Goal: Information Seeking & Learning: Find specific fact

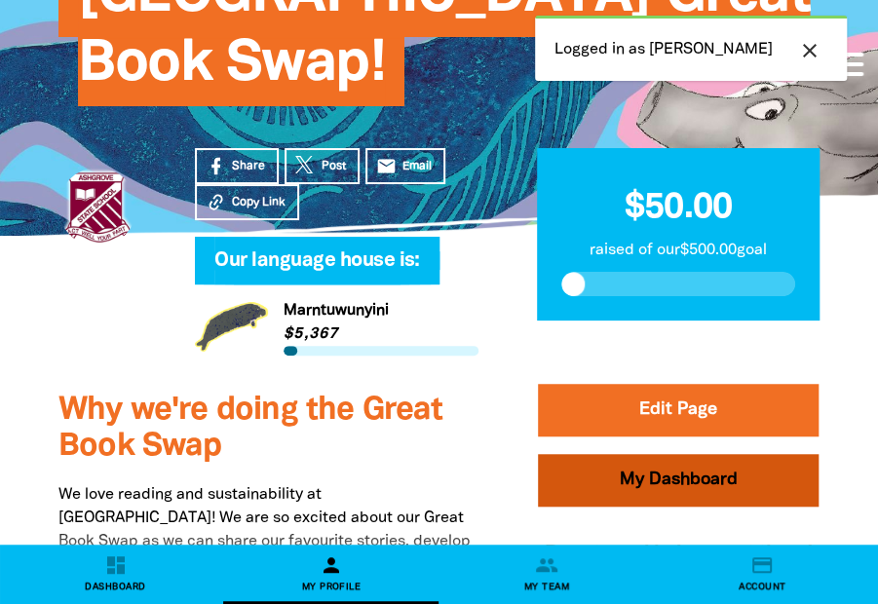
click at [684, 474] on link "My Dashboard" at bounding box center [678, 479] width 281 height 53
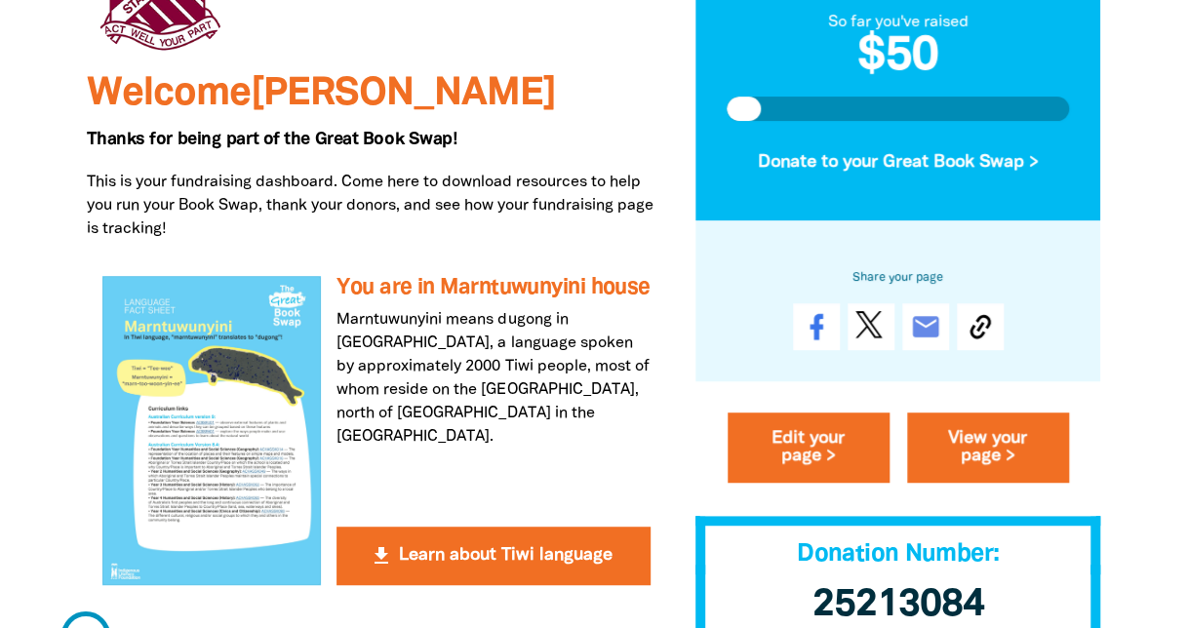
scroll to position [585, 0]
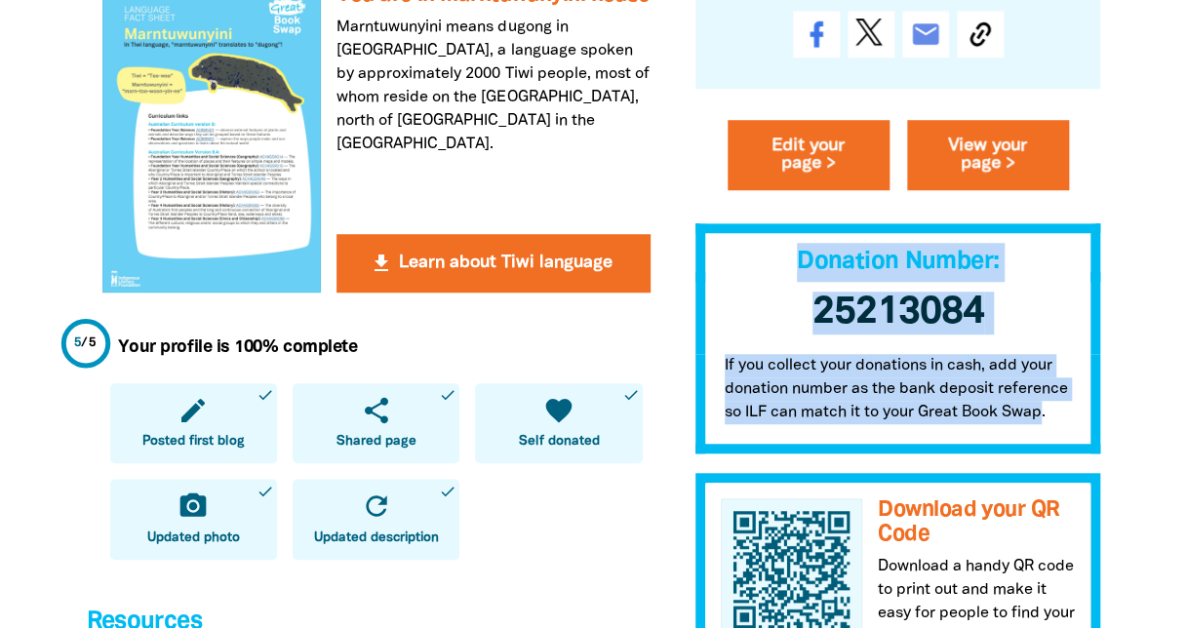
drag, startPoint x: 1045, startPoint y: 420, endPoint x: 801, endPoint y: 280, distance: 281.3
click at [801, 280] on div "My Great Book Swap My Language House So far you've raised $50 Donate to your Gr…" at bounding box center [898, 184] width 406 height 1128
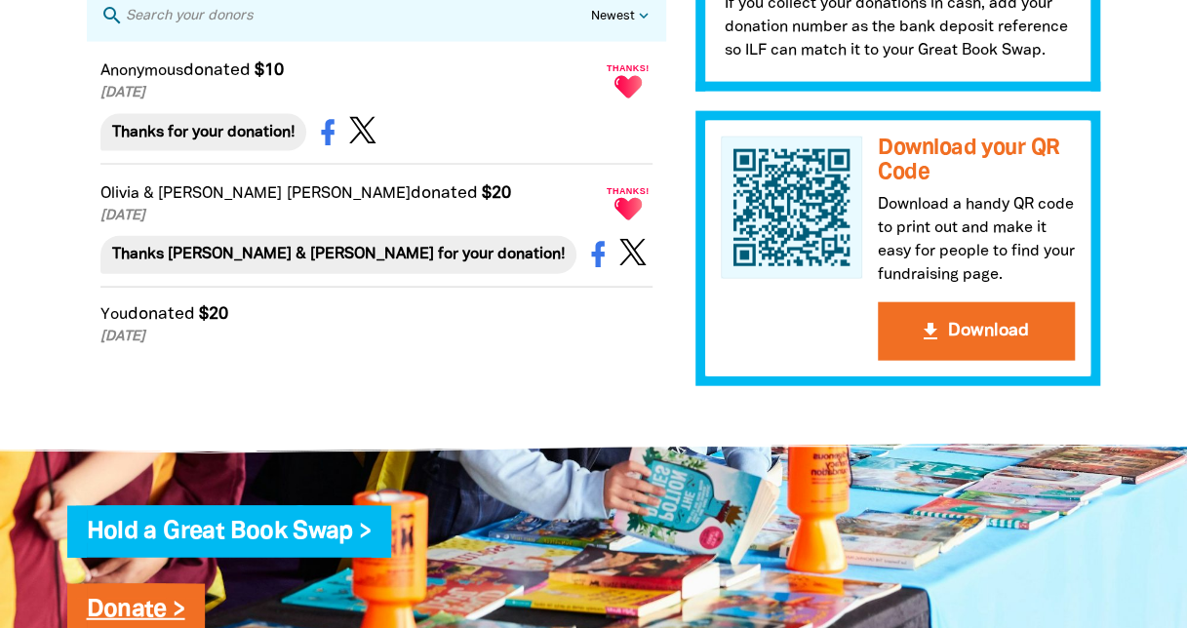
scroll to position [1852, 0]
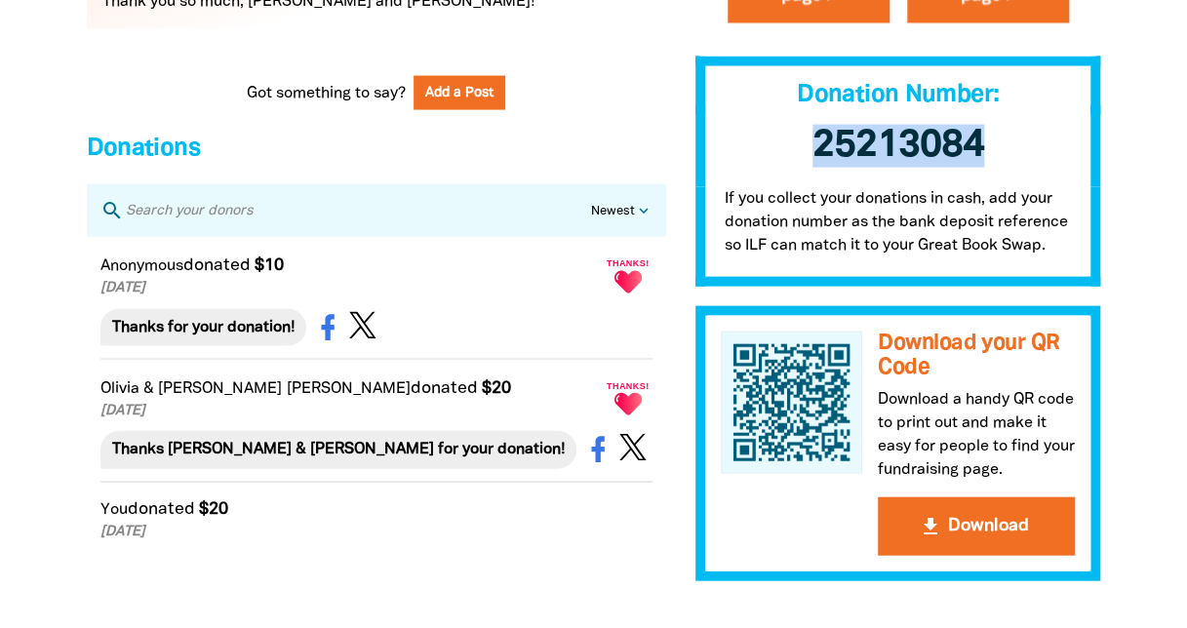
drag, startPoint x: 989, startPoint y: 127, endPoint x: 807, endPoint y: 128, distance: 181.4
click at [807, 128] on h3 "25213084 ﻿" at bounding box center [898, 146] width 406 height 82
copy span "25213084"
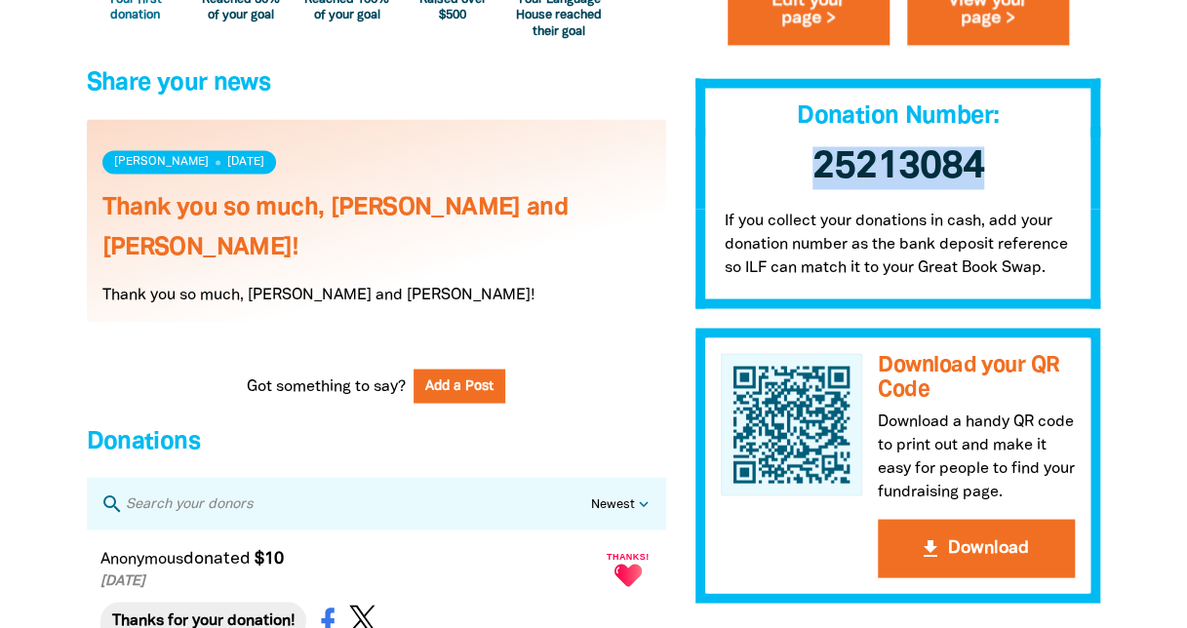
scroll to position [1170, 0]
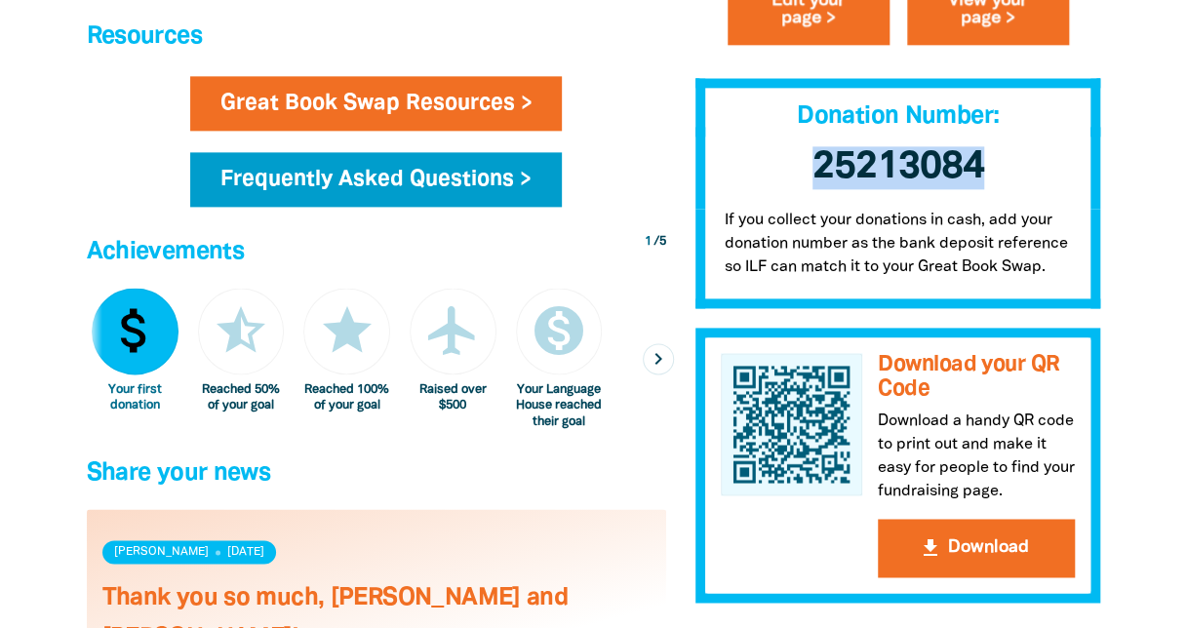
click at [420, 177] on link "Frequently Asked Questions >" at bounding box center [375, 179] width 371 height 55
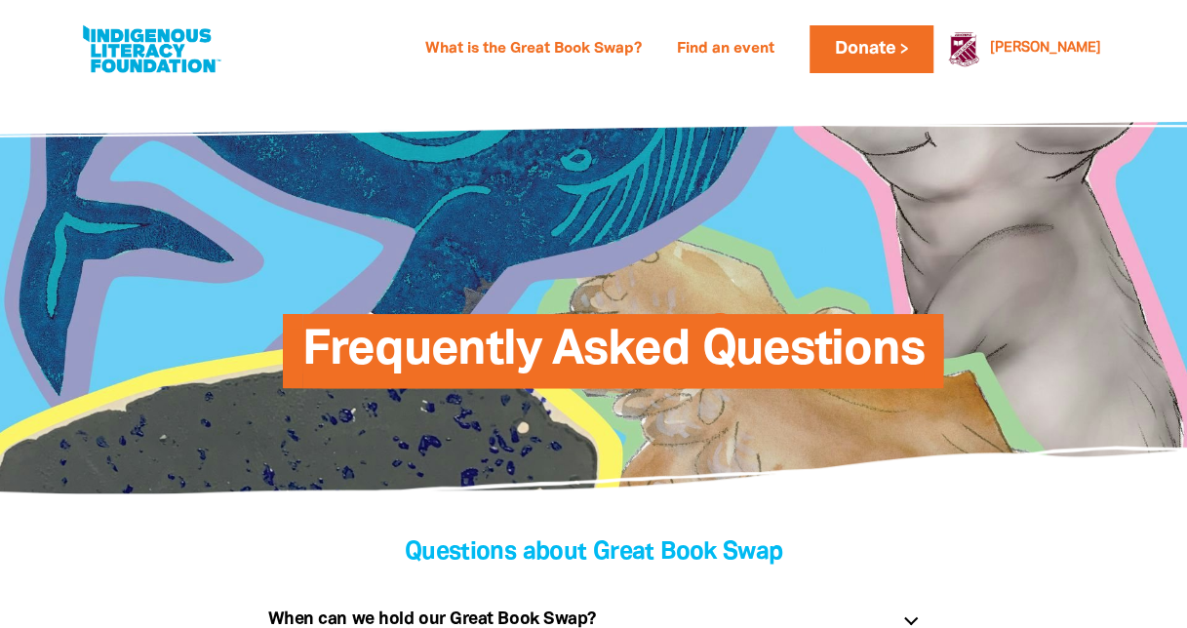
scroll to position [390, 0]
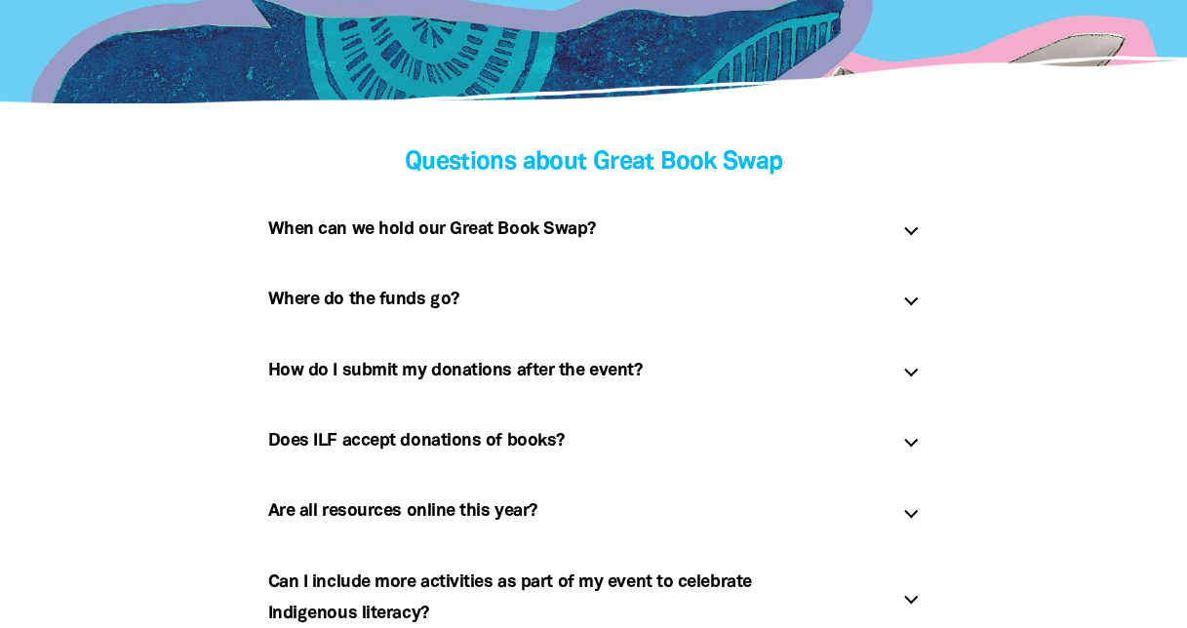
click at [778, 378] on h5 "How do I submit my donations after the event? link" at bounding box center [577, 370] width 619 height 31
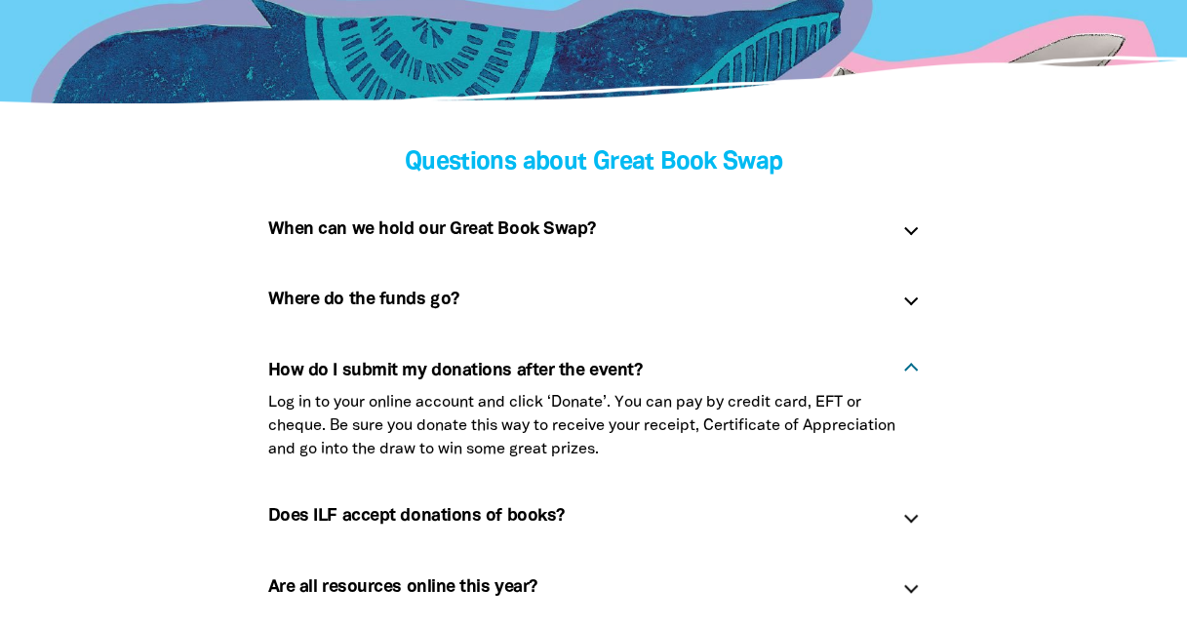
scroll to position [487, 0]
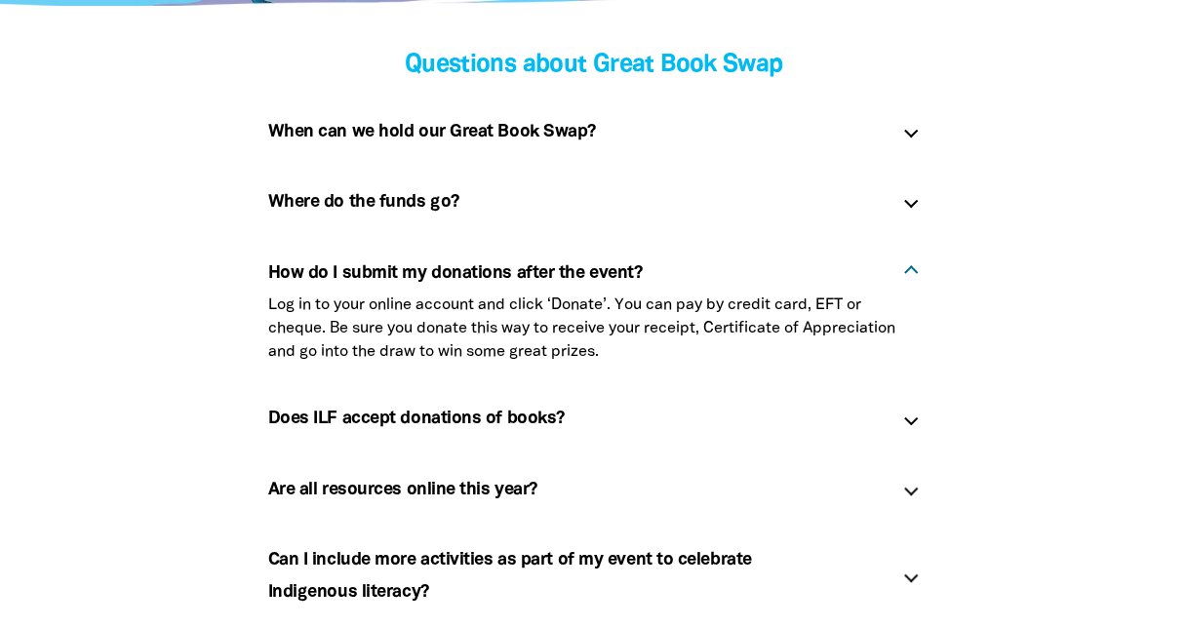
click at [622, 407] on button "link" at bounding box center [617, 417] width 98 height 21
click at [789, 415] on h5 "Does ILF accept donations of books? link" at bounding box center [577, 418] width 619 height 31
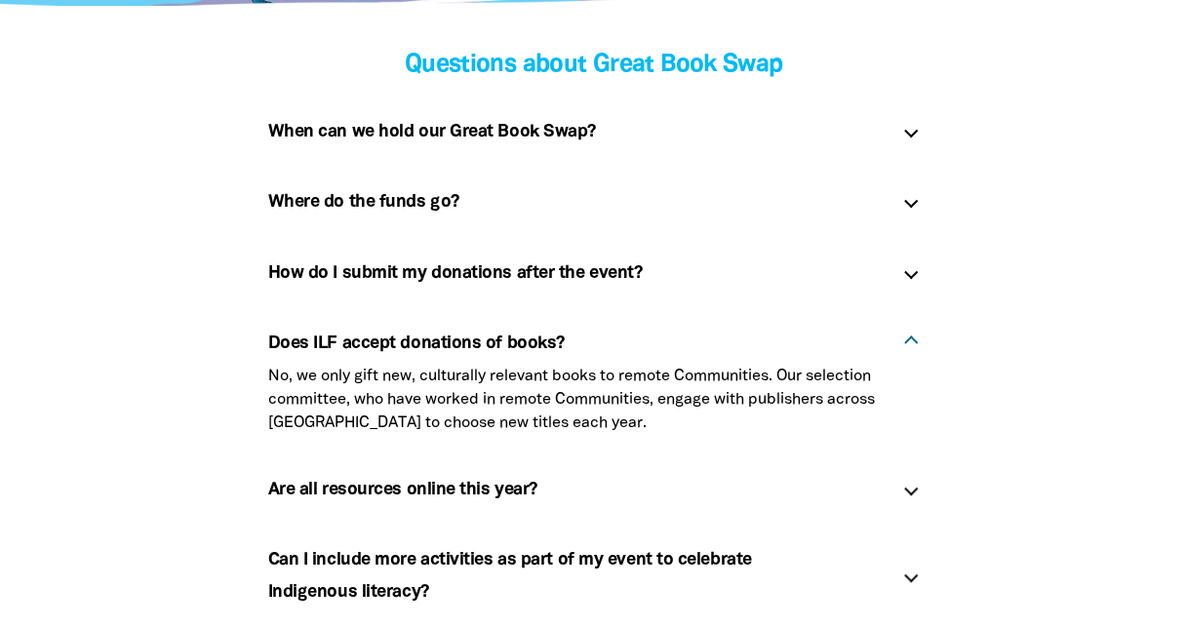
click at [548, 265] on h5 "How do I submit my donations after the event? link" at bounding box center [577, 272] width 619 height 31
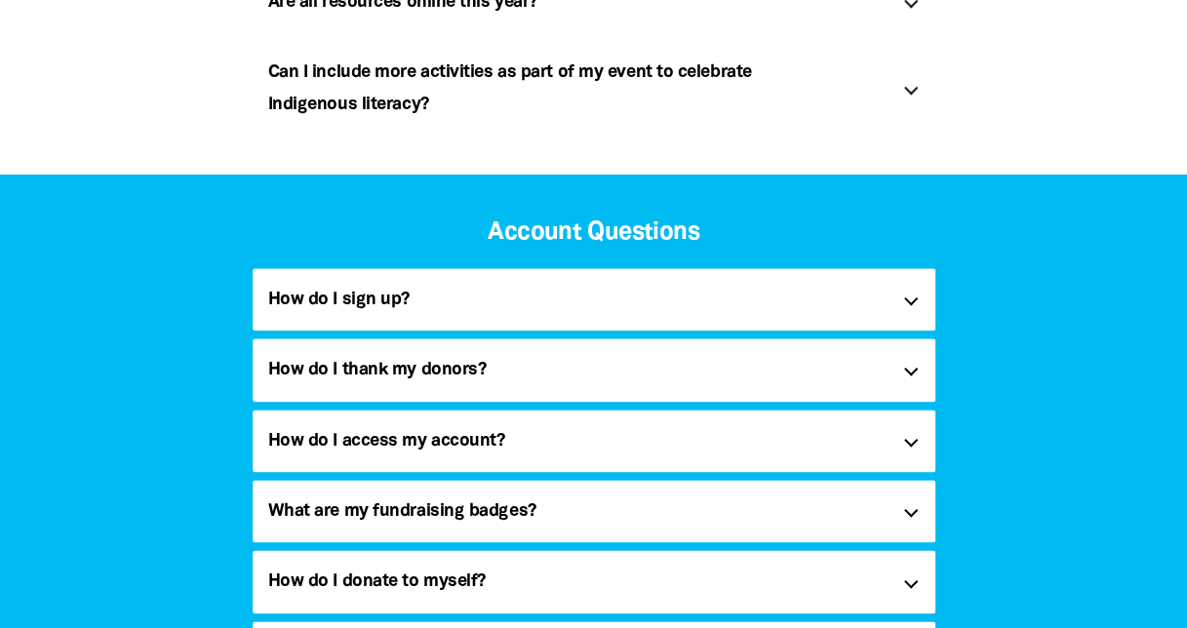
scroll to position [1072, 0]
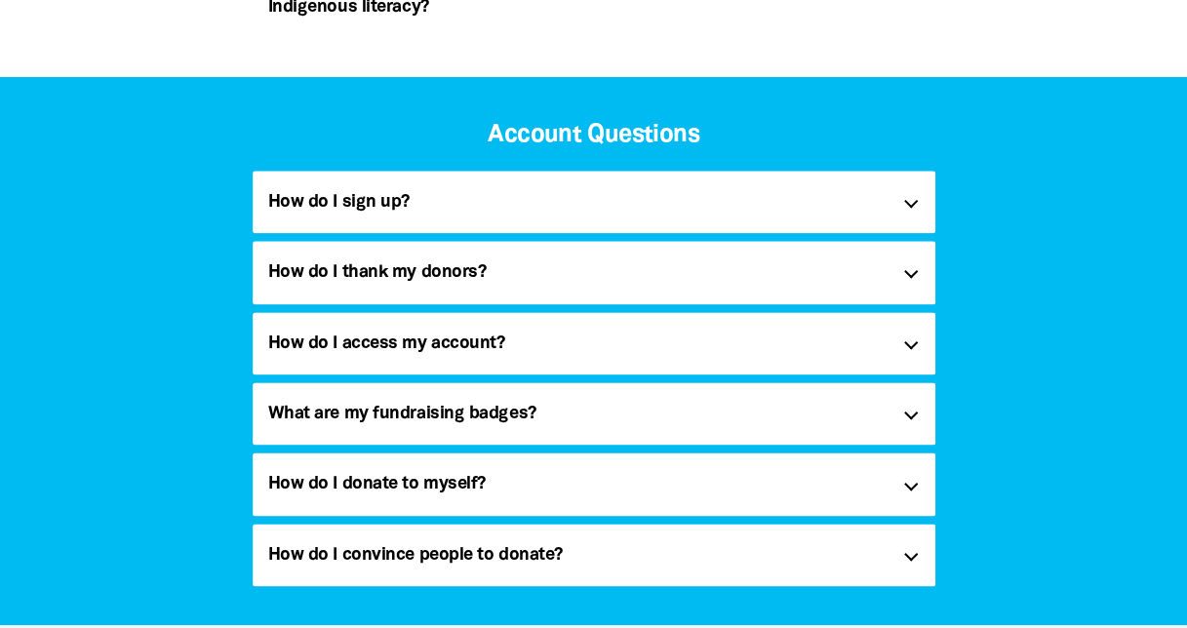
click at [877, 413] on div at bounding box center [910, 413] width 14 height 14
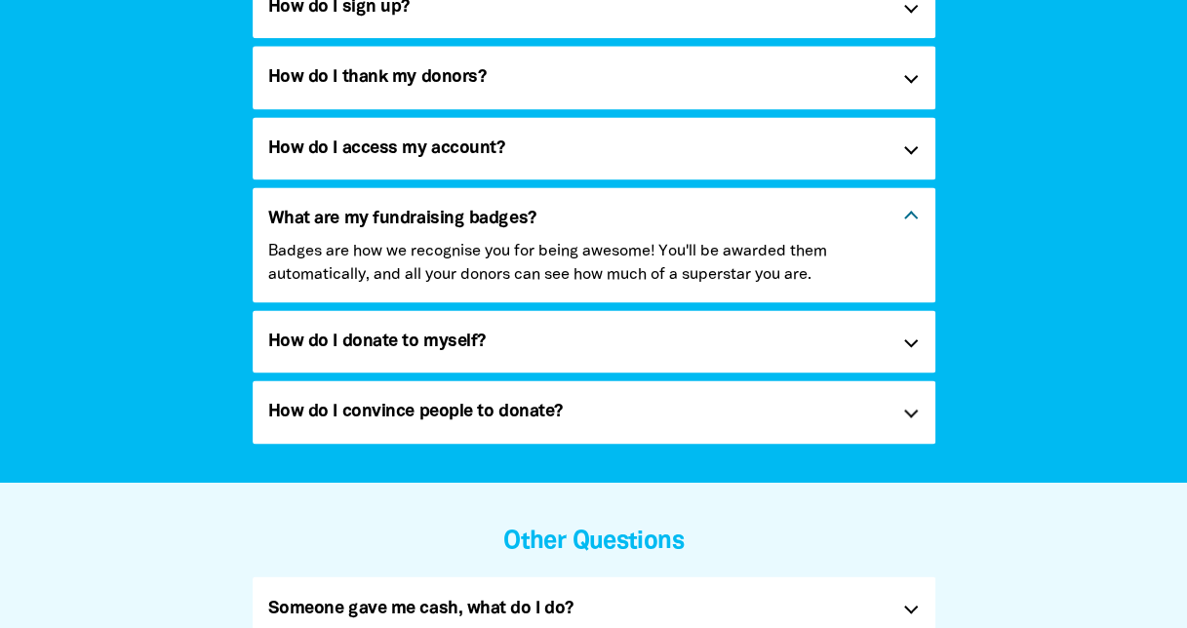
scroll to position [1462, 0]
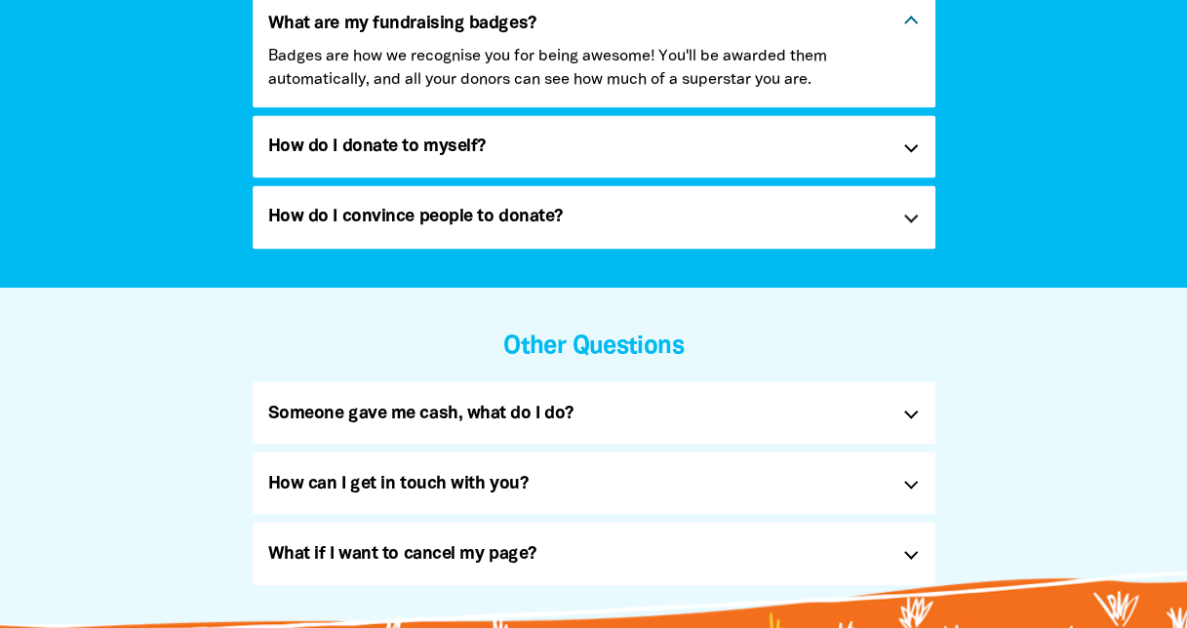
click at [855, 417] on h5 "Someone gave me cash, what do I do? link" at bounding box center [577, 412] width 619 height 31
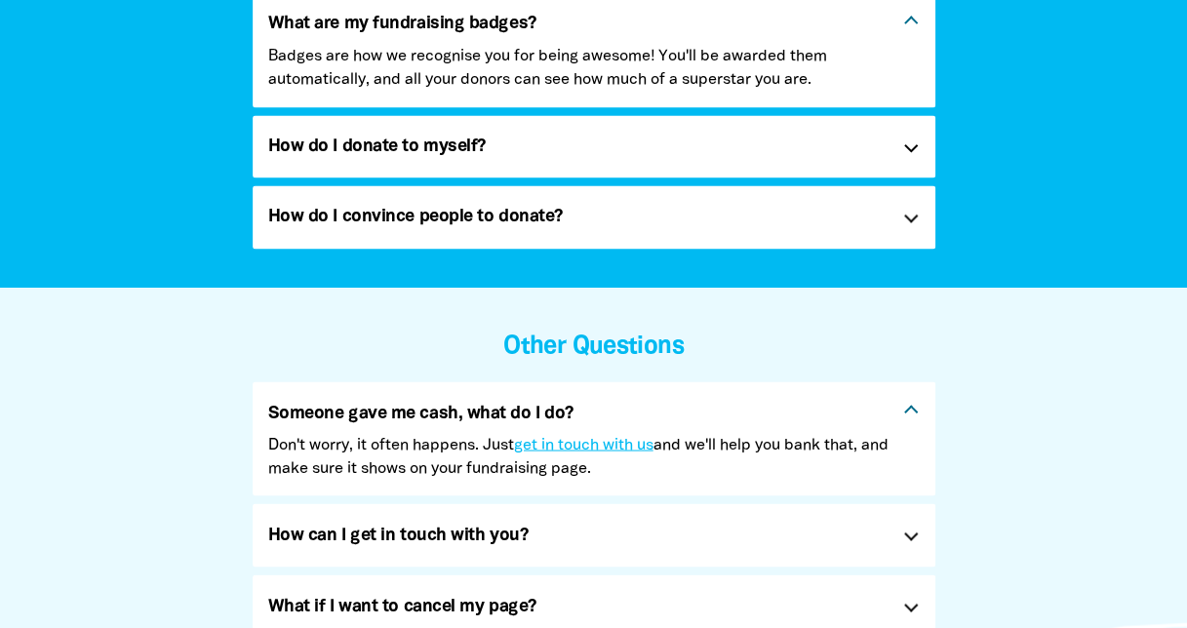
click at [603, 448] on link "get in touch with us" at bounding box center [583, 445] width 139 height 14
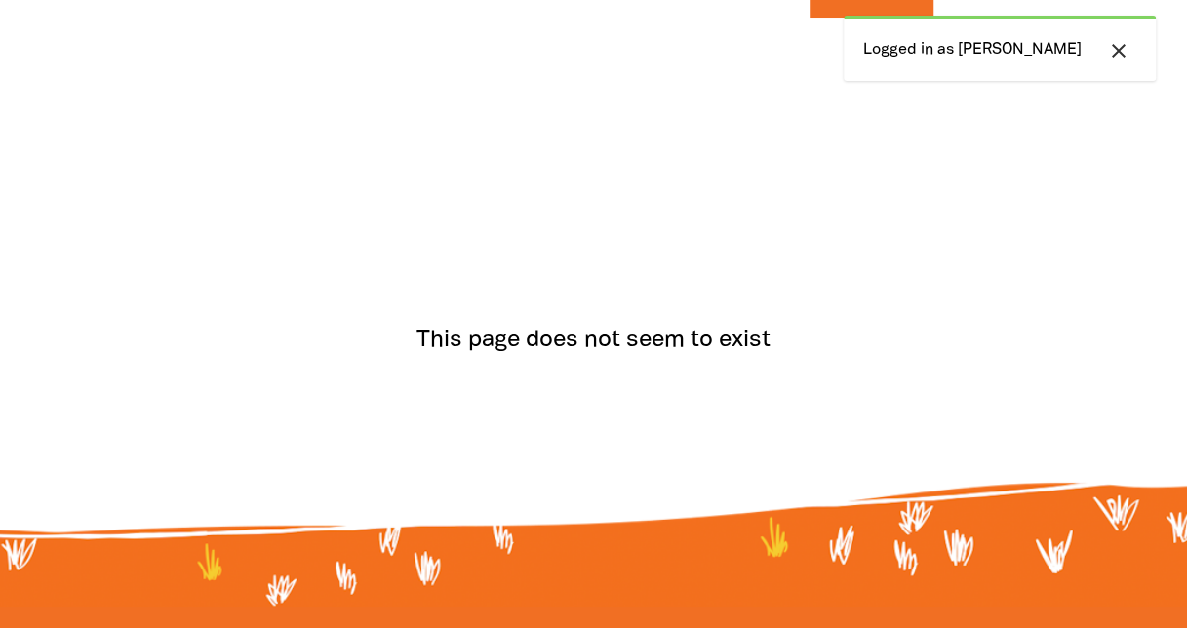
scroll to position [634, 0]
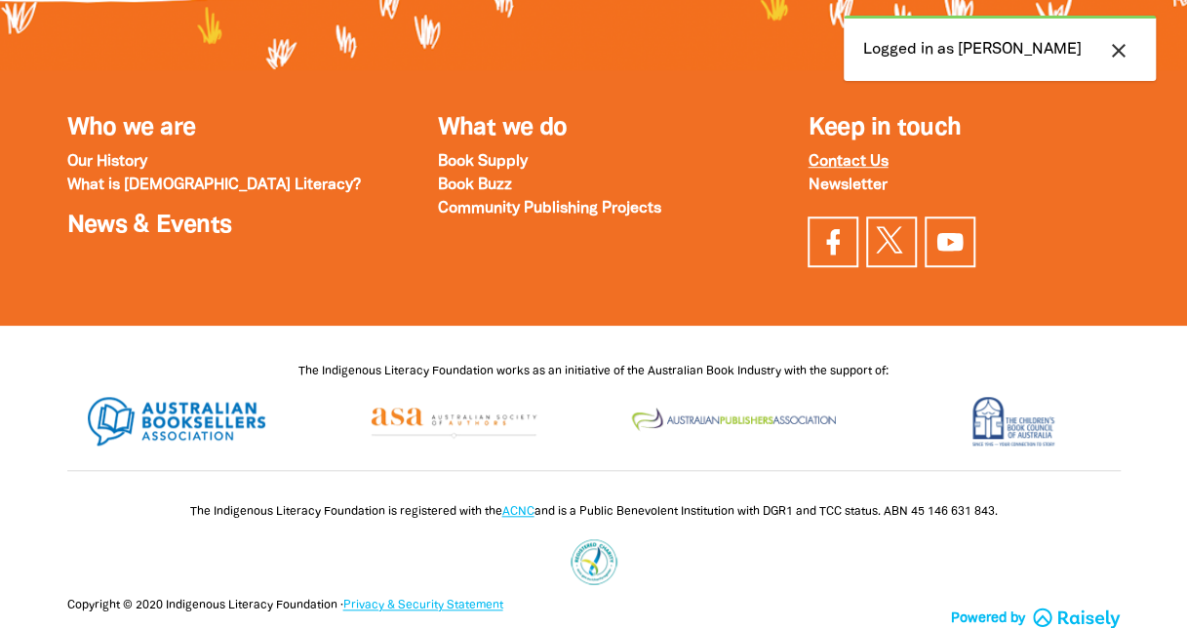
click at [852, 155] on strong "Contact Us" at bounding box center [847, 162] width 80 height 14
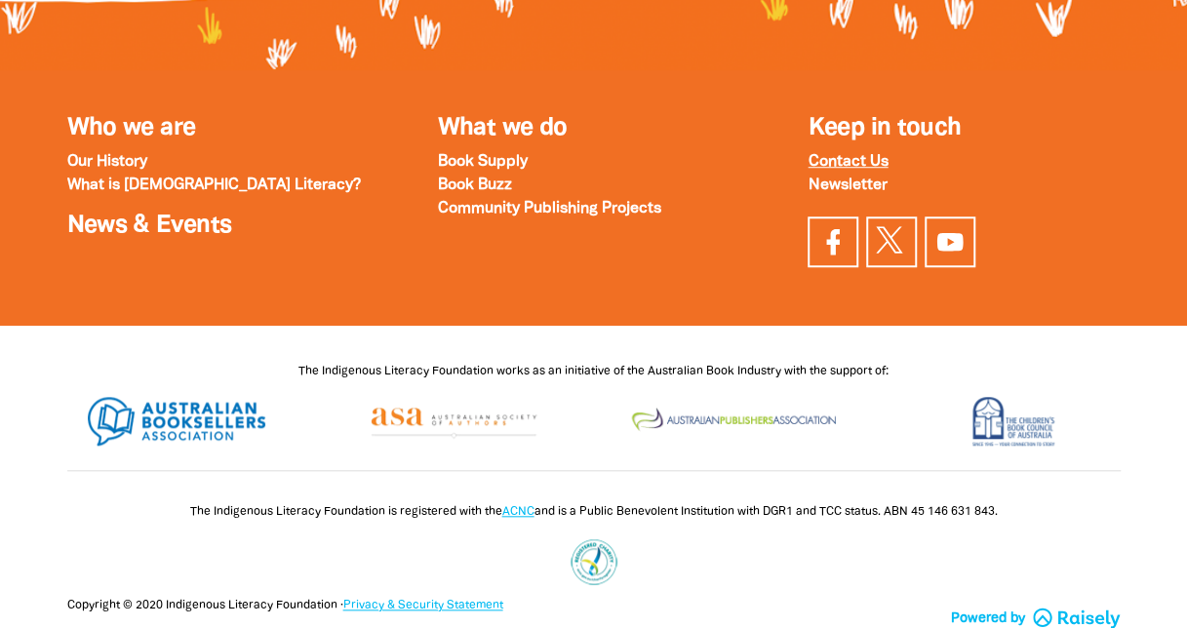
scroll to position [0, 0]
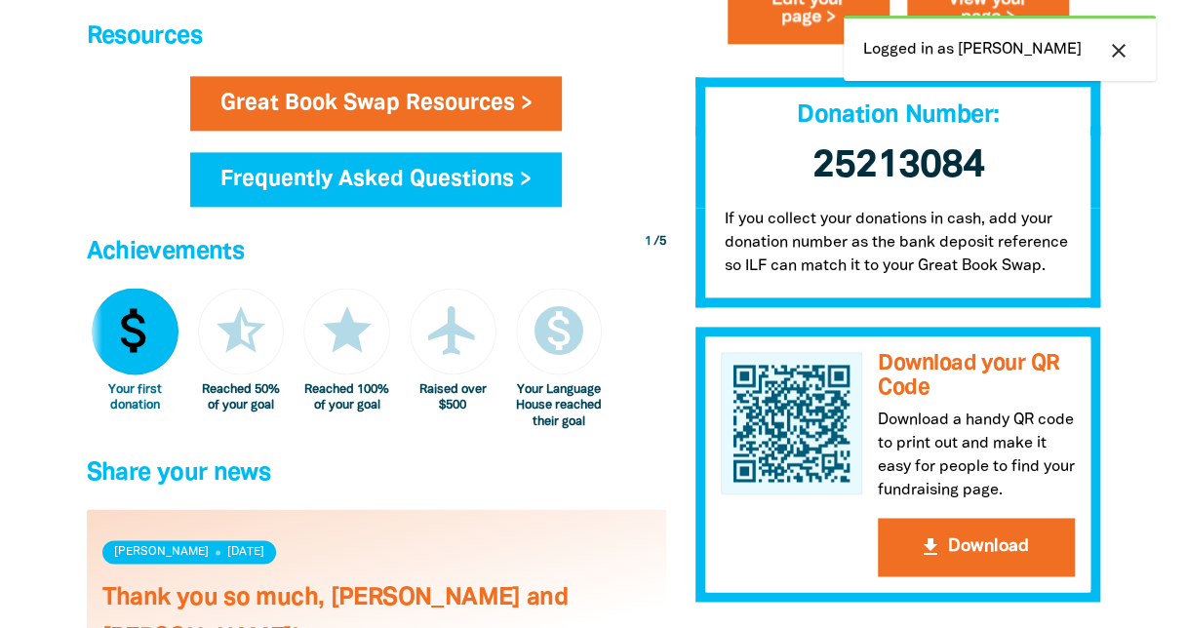
scroll to position [780, 0]
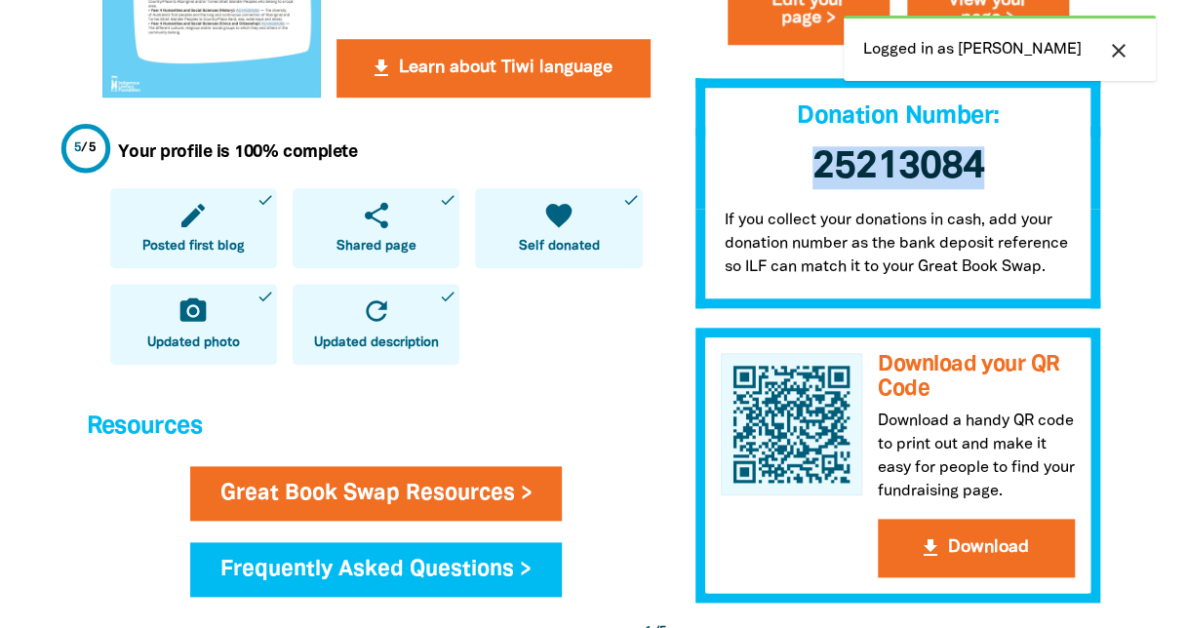
drag, startPoint x: 929, startPoint y: 175, endPoint x: 774, endPoint y: 174, distance: 155.0
click at [774, 174] on h3 "25213084 ﻿" at bounding box center [898, 169] width 406 height 82
copy span "25213084"
